Goal: Entertainment & Leisure: Consume media (video, audio)

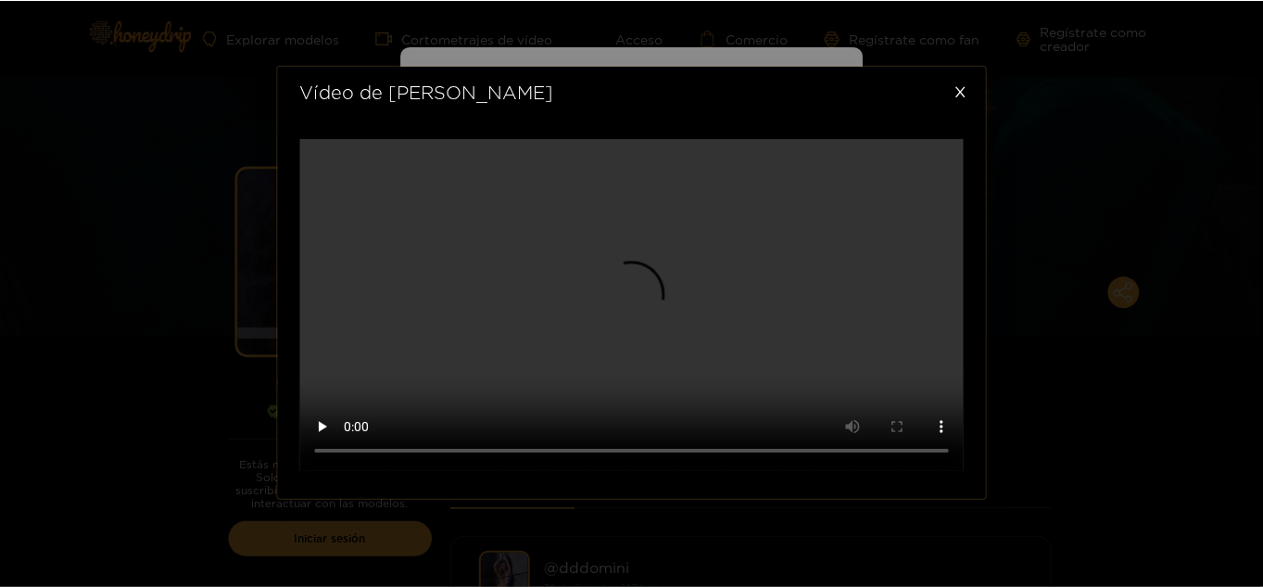
scroll to position [720, 0]
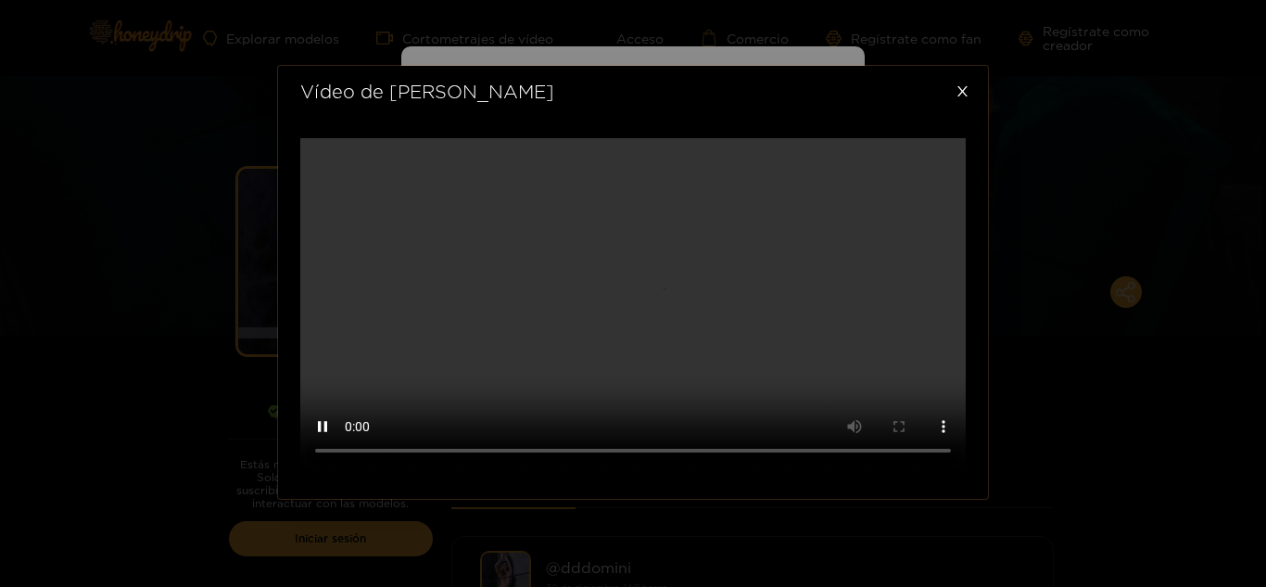
click at [295, 498] on div at bounding box center [633, 307] width 710 height 382
click at [980, 392] on div at bounding box center [633, 307] width 710 height 382
drag, startPoint x: 1261, startPoint y: 236, endPoint x: 1249, endPoint y: 347, distance: 110.9
click at [1249, 347] on div "Vídeo de [PERSON_NAME]" at bounding box center [633, 293] width 1266 height 587
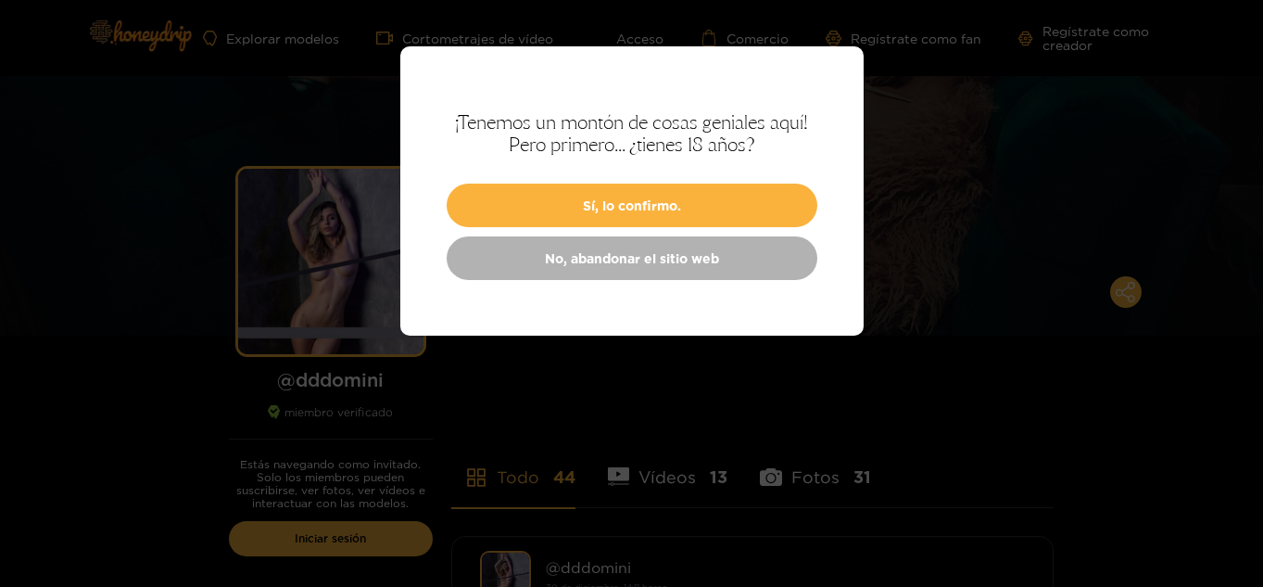
click at [978, 365] on div at bounding box center [631, 293] width 1263 height 587
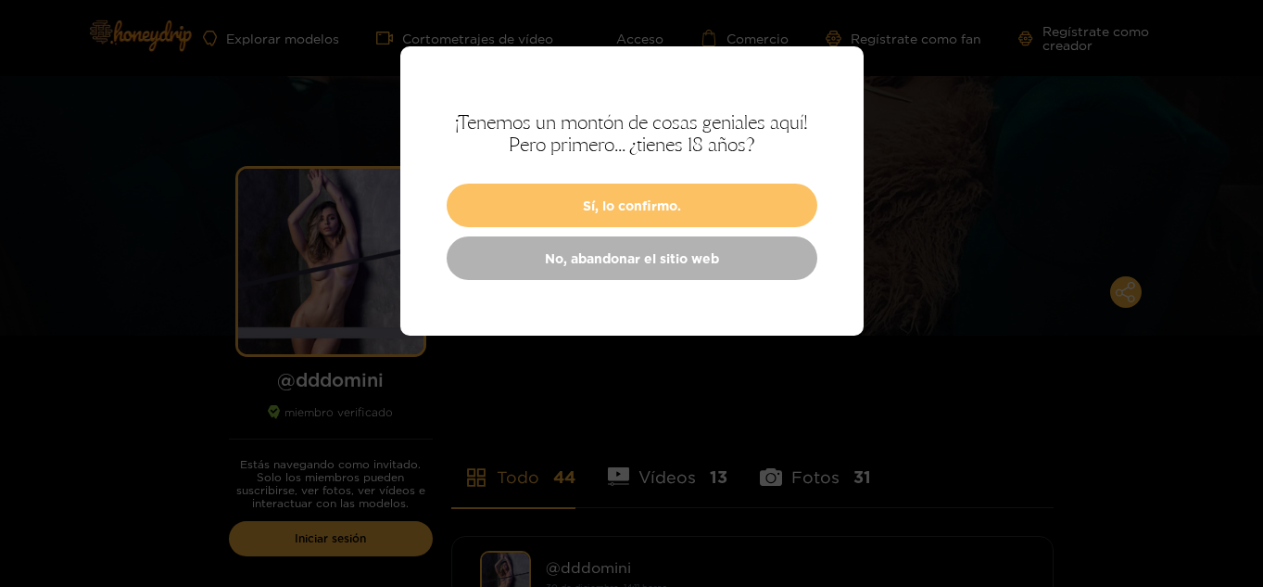
click at [667, 211] on font "Sí, lo confirmo." at bounding box center [632, 205] width 98 height 14
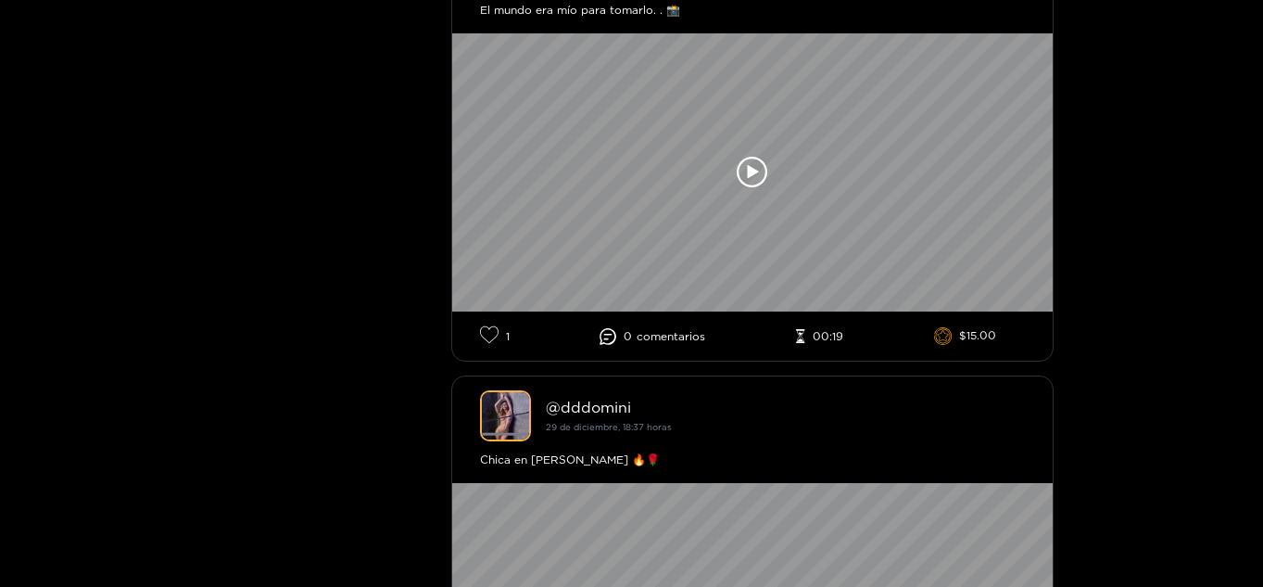
scroll to position [1307, 0]
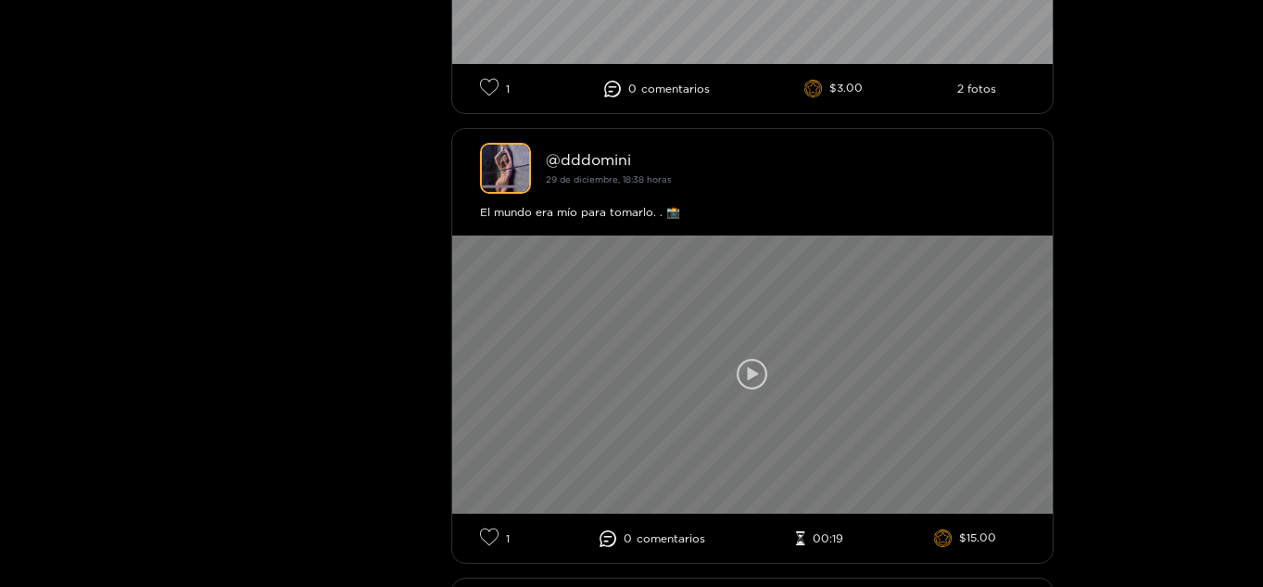
click at [745, 366] on icon at bounding box center [753, 375] width 32 height 32
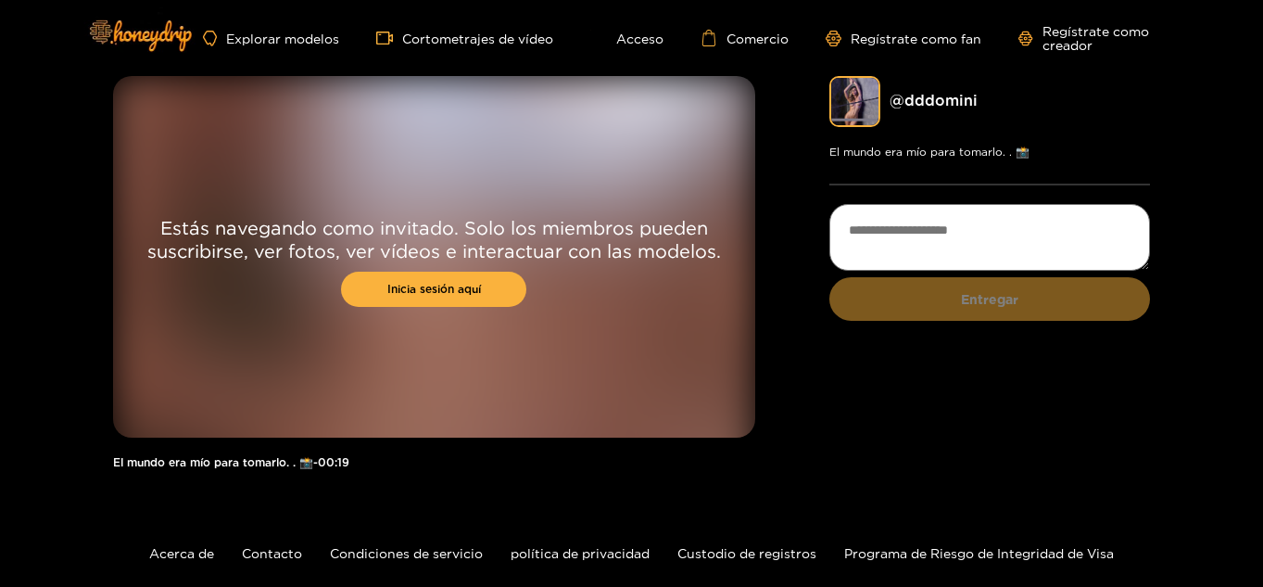
click at [893, 473] on div "@dddomini ​ El mundo era mío para tomarlo. . 📸 Entregar" at bounding box center [991, 282] width 322 height 412
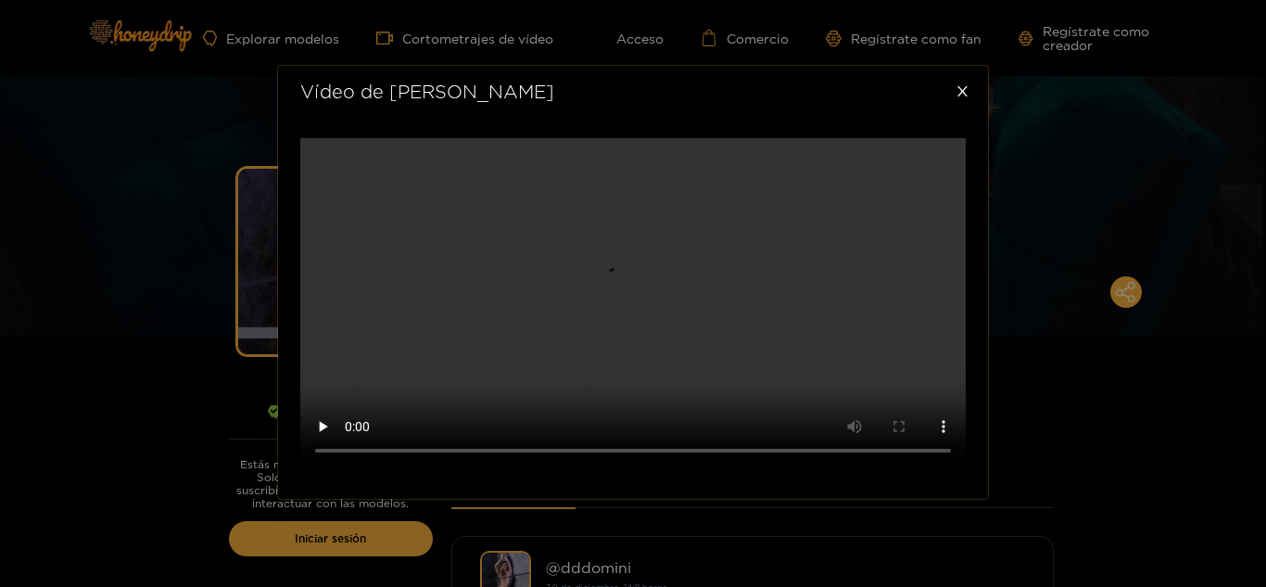
scroll to position [696, 0]
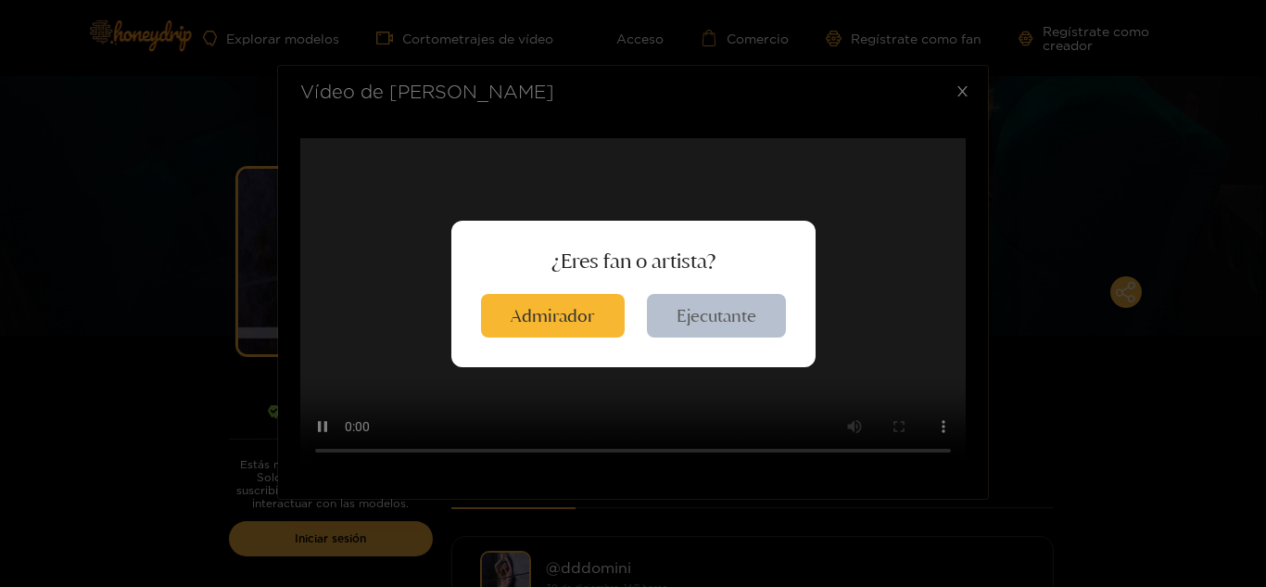
click at [695, 316] on font "Ejecutante" at bounding box center [717, 315] width 80 height 21
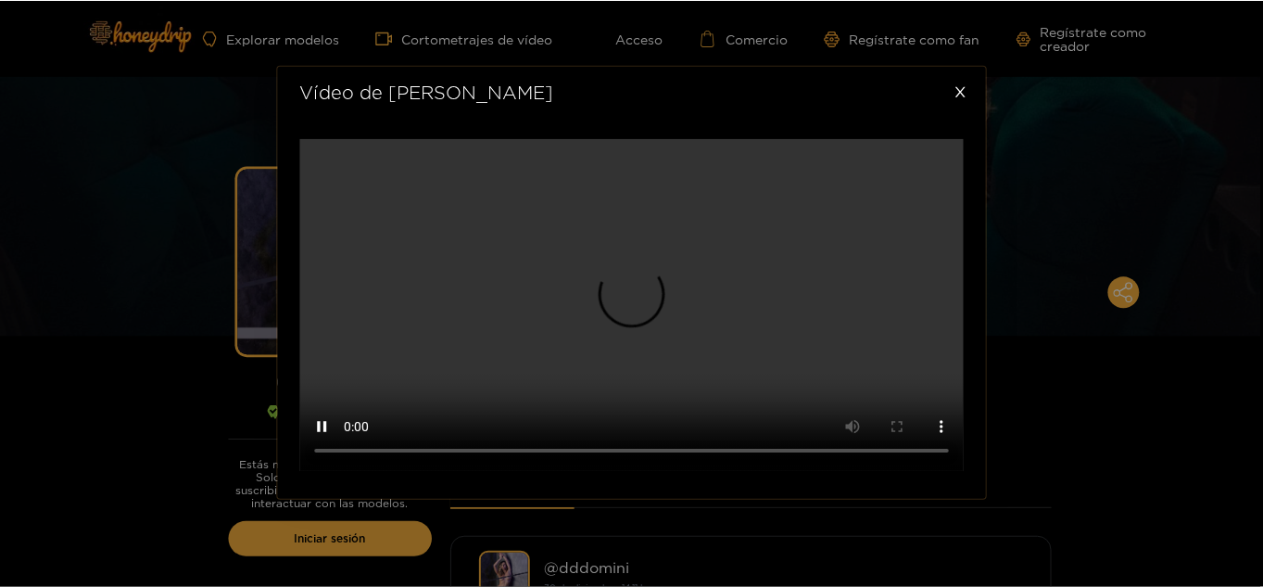
scroll to position [0, 0]
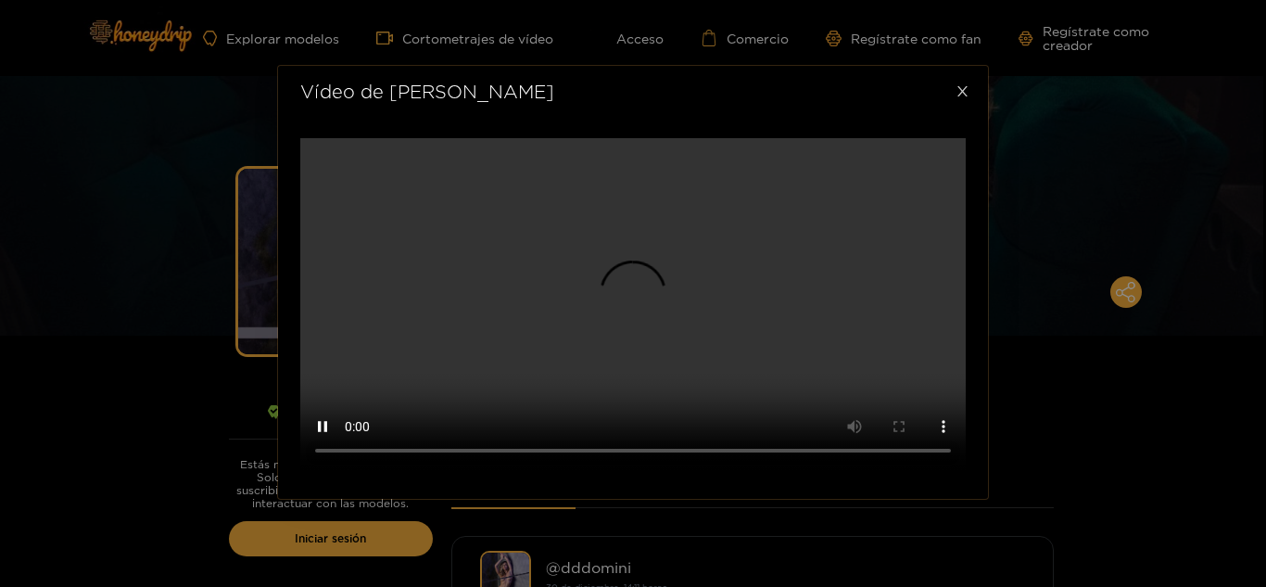
click at [963, 86] on icon "cerca" at bounding box center [962, 91] width 10 height 10
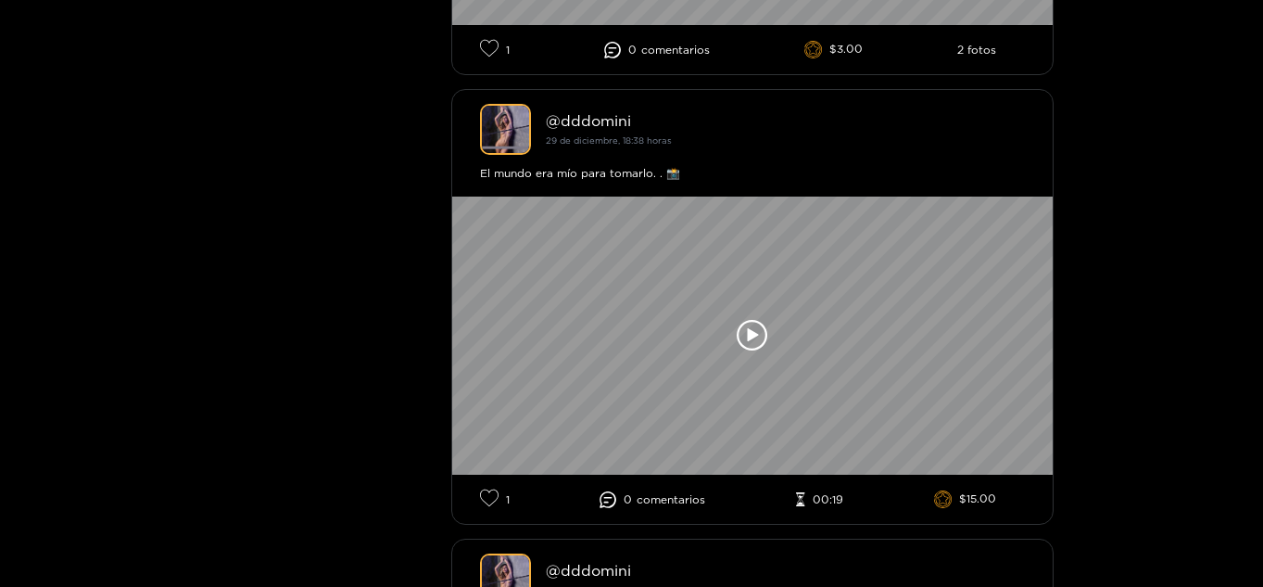
scroll to position [1859, 0]
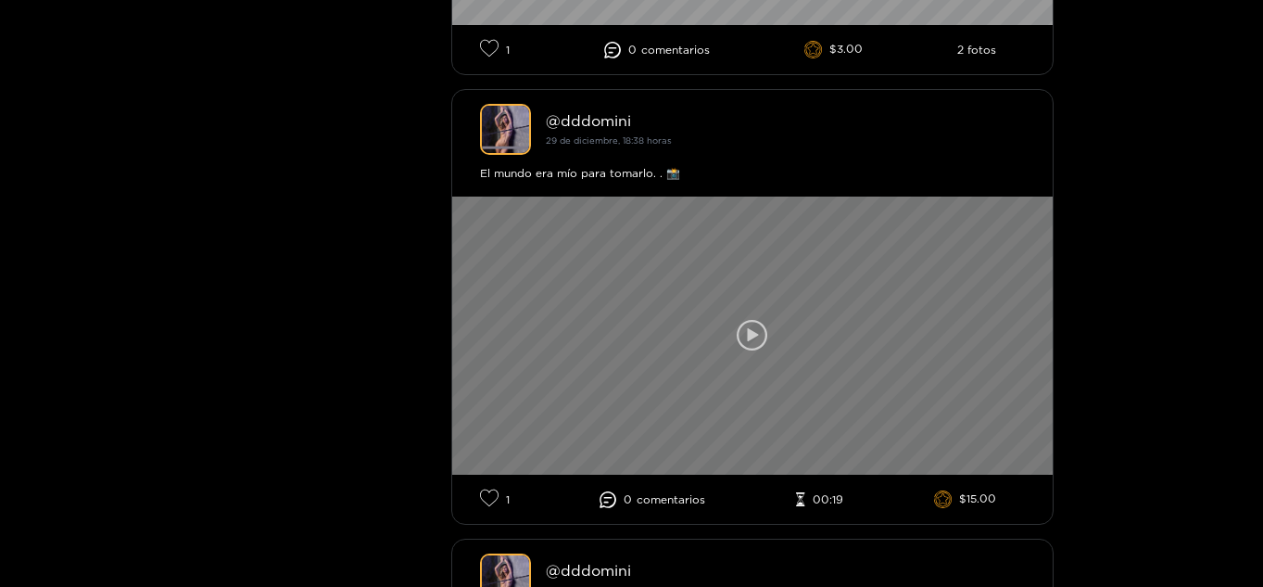
click at [752, 336] on icon at bounding box center [752, 335] width 11 height 14
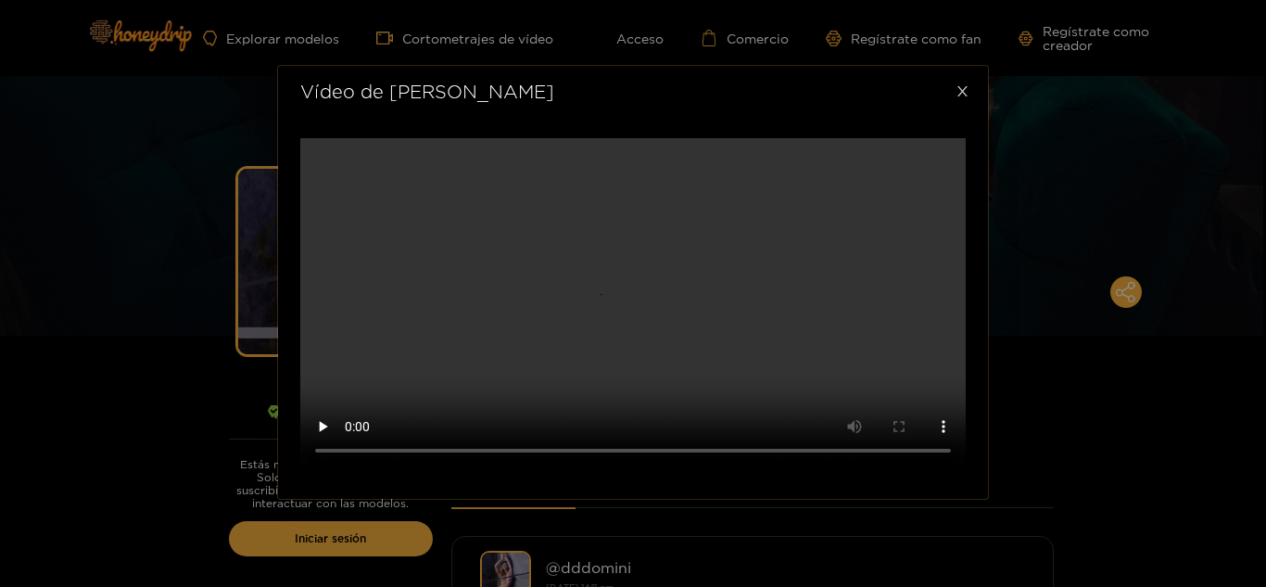
click at [962, 86] on icon "cerca" at bounding box center [962, 91] width 10 height 10
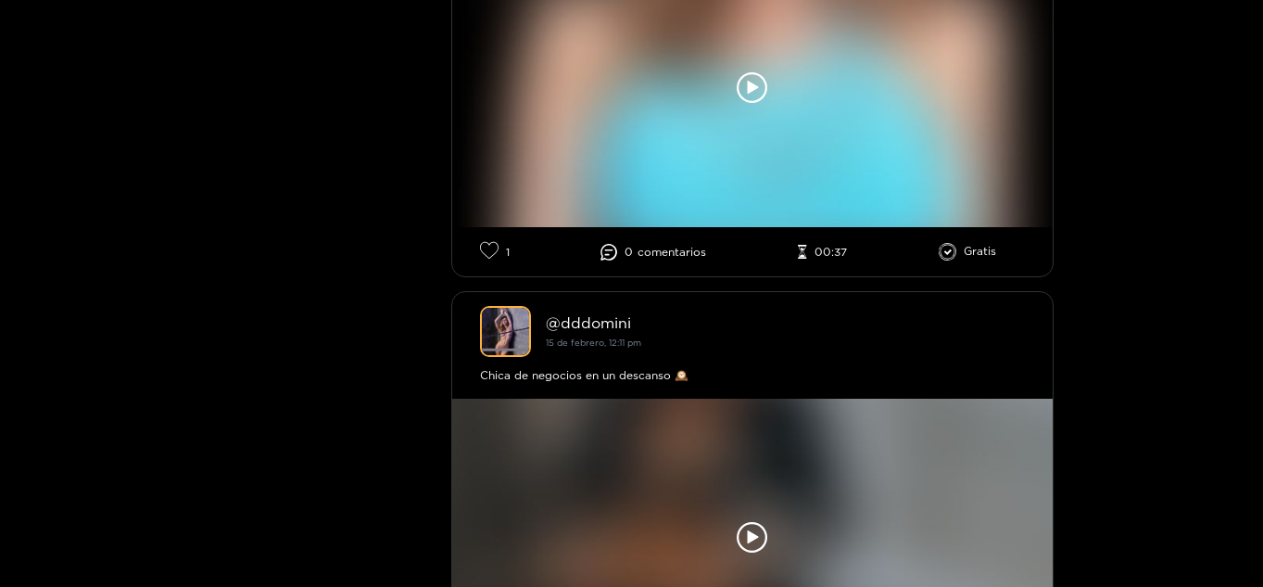
scroll to position [16925, 0]
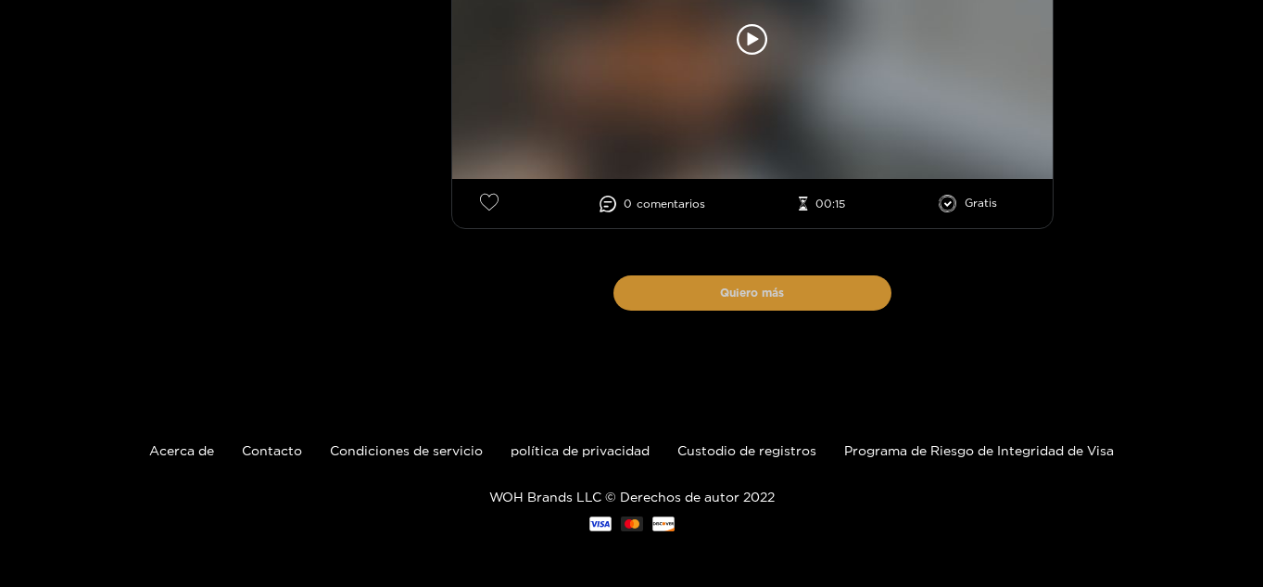
click at [779, 303] on button "Quiero más" at bounding box center [753, 292] width 278 height 35
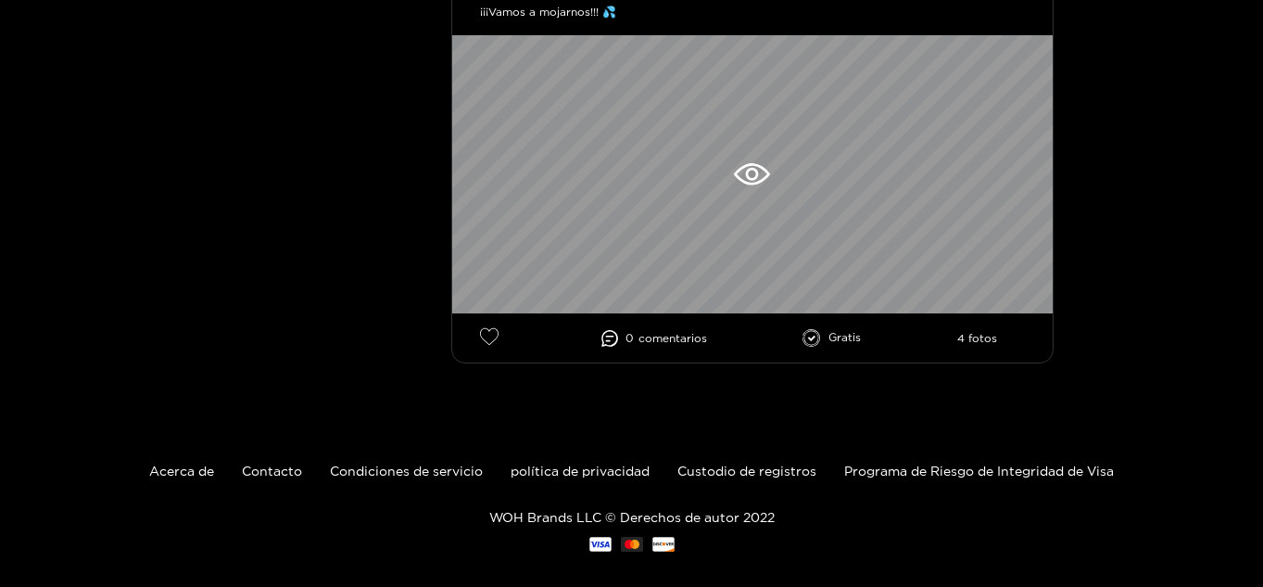
scroll to position [19957, 0]
